Goal: Check status: Check status

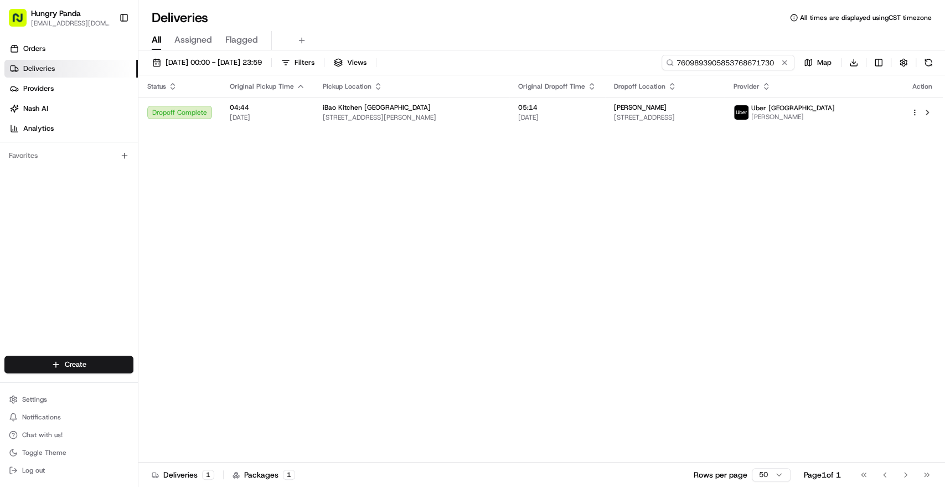
click at [743, 60] on input "7609893905853768671730" at bounding box center [728, 63] width 133 height 16
paste input "8402868605057752011698"
type input "8402868605057752011698"
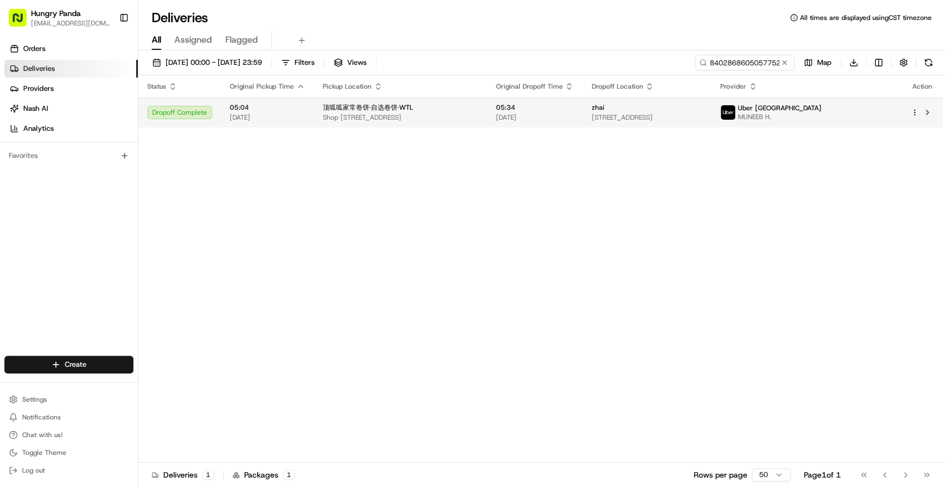
click at [631, 115] on span "[STREET_ADDRESS]" at bounding box center [647, 117] width 111 height 9
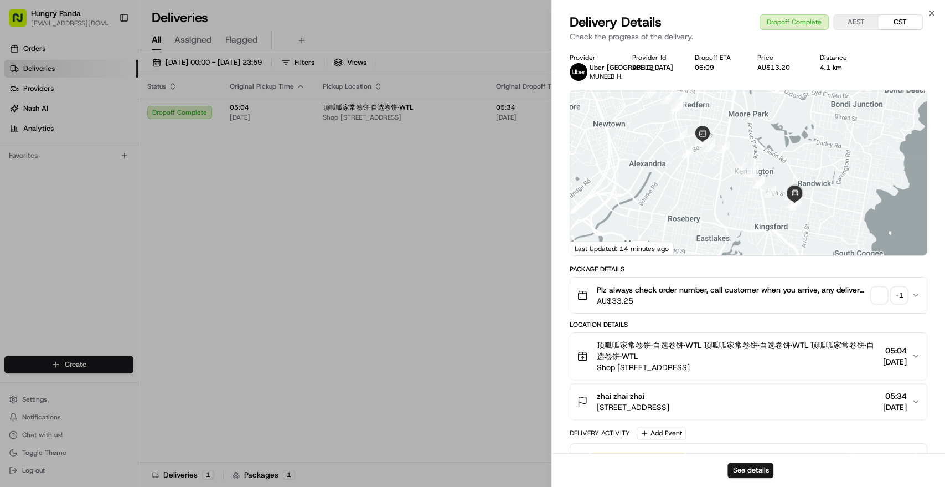
click at [884, 297] on span "button" at bounding box center [880, 295] width 16 height 16
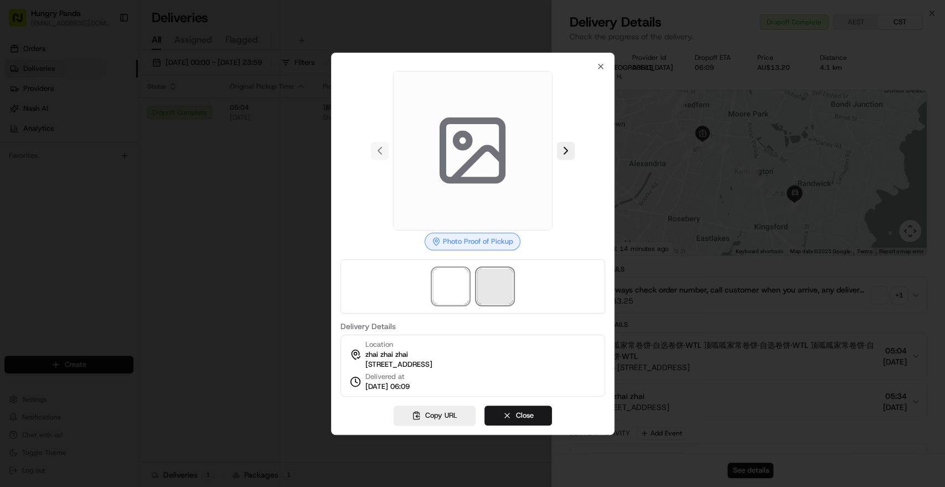
click at [501, 281] on span at bounding box center [494, 286] width 35 height 35
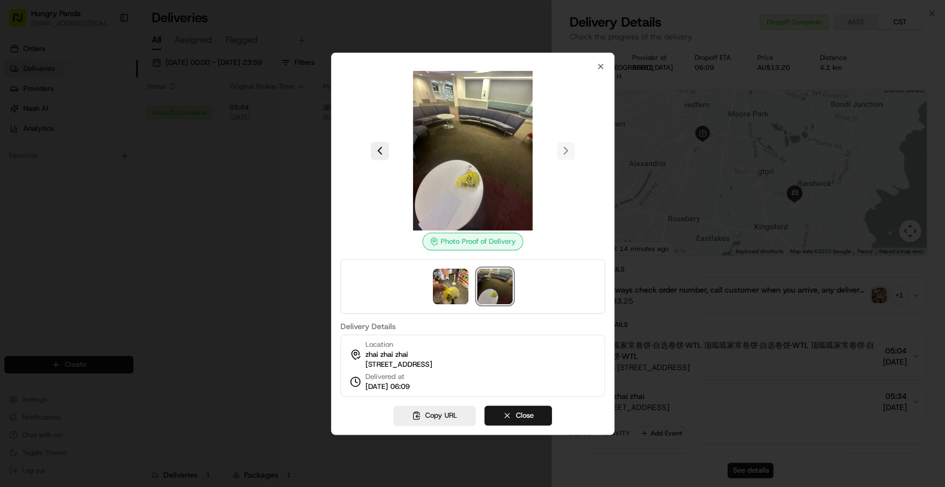
click at [115, 167] on div at bounding box center [472, 243] width 945 height 487
